Goal: Task Accomplishment & Management: Manage account settings

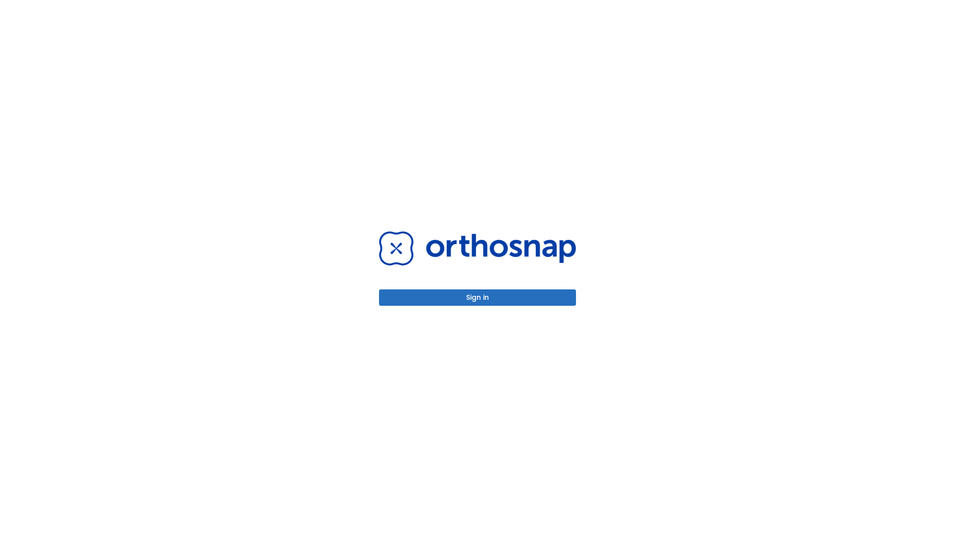
click at [477, 297] on button "Sign in" at bounding box center [477, 297] width 197 height 16
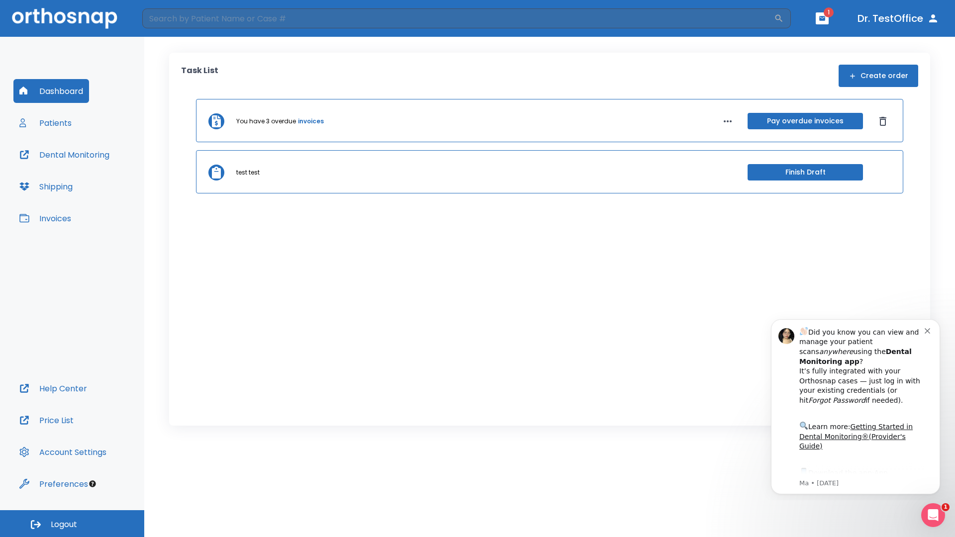
click at [72, 524] on span "Logout" at bounding box center [64, 524] width 26 height 11
